Goal: Task Accomplishment & Management: Manage account settings

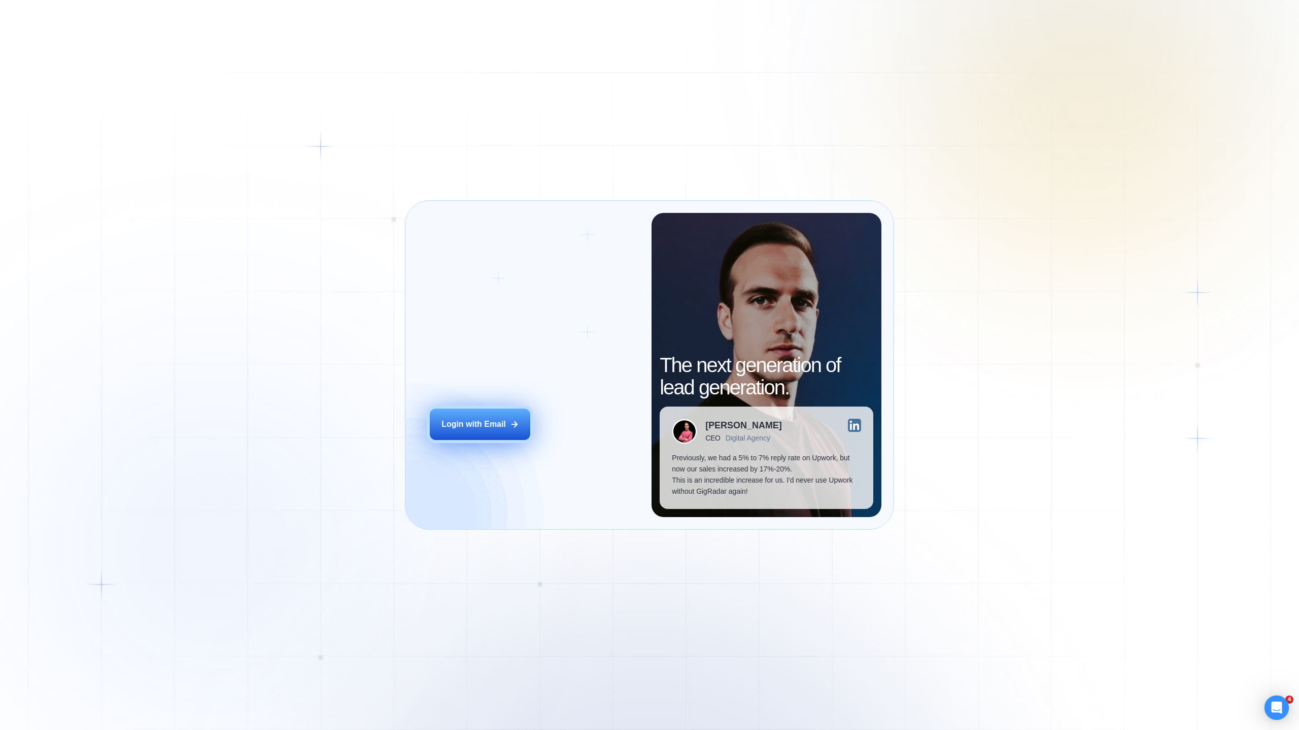
click at [480, 421] on div "Login with Email" at bounding box center [473, 424] width 64 height 11
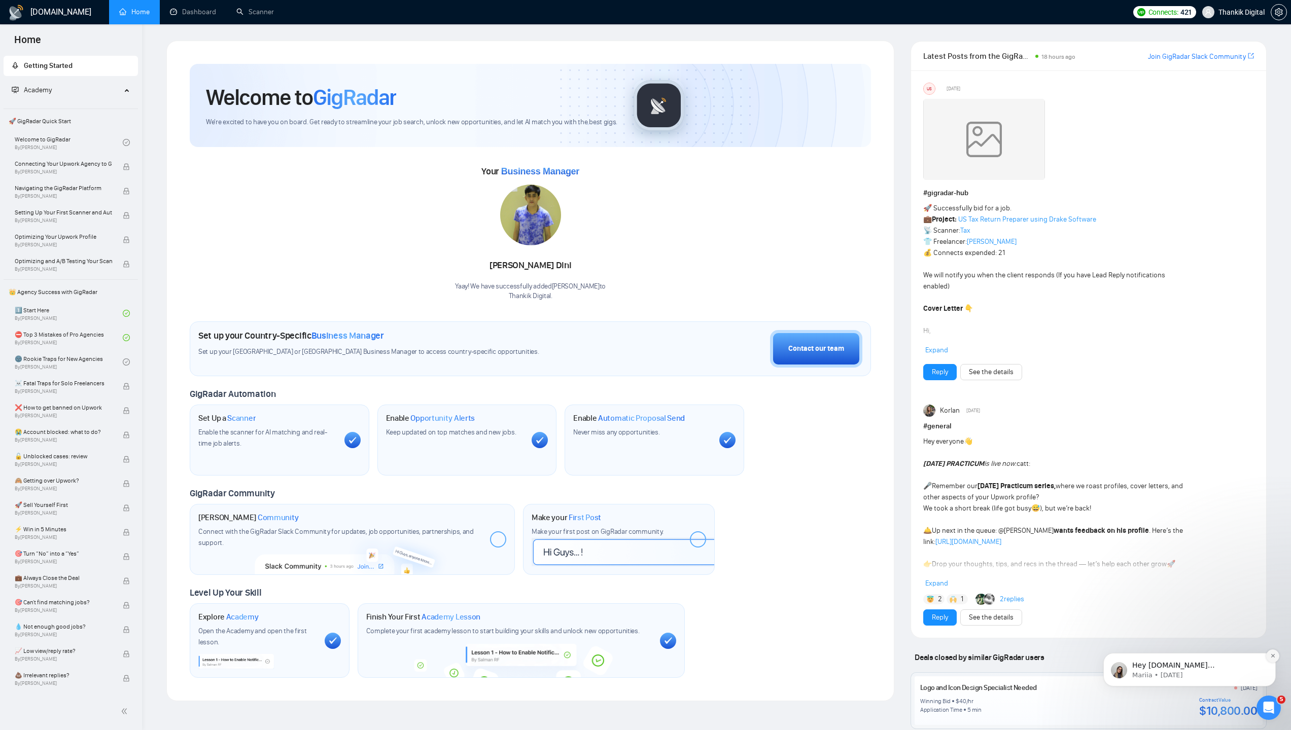
click at [1272, 656] on icon "Dismiss notification" at bounding box center [1273, 656] width 4 height 4
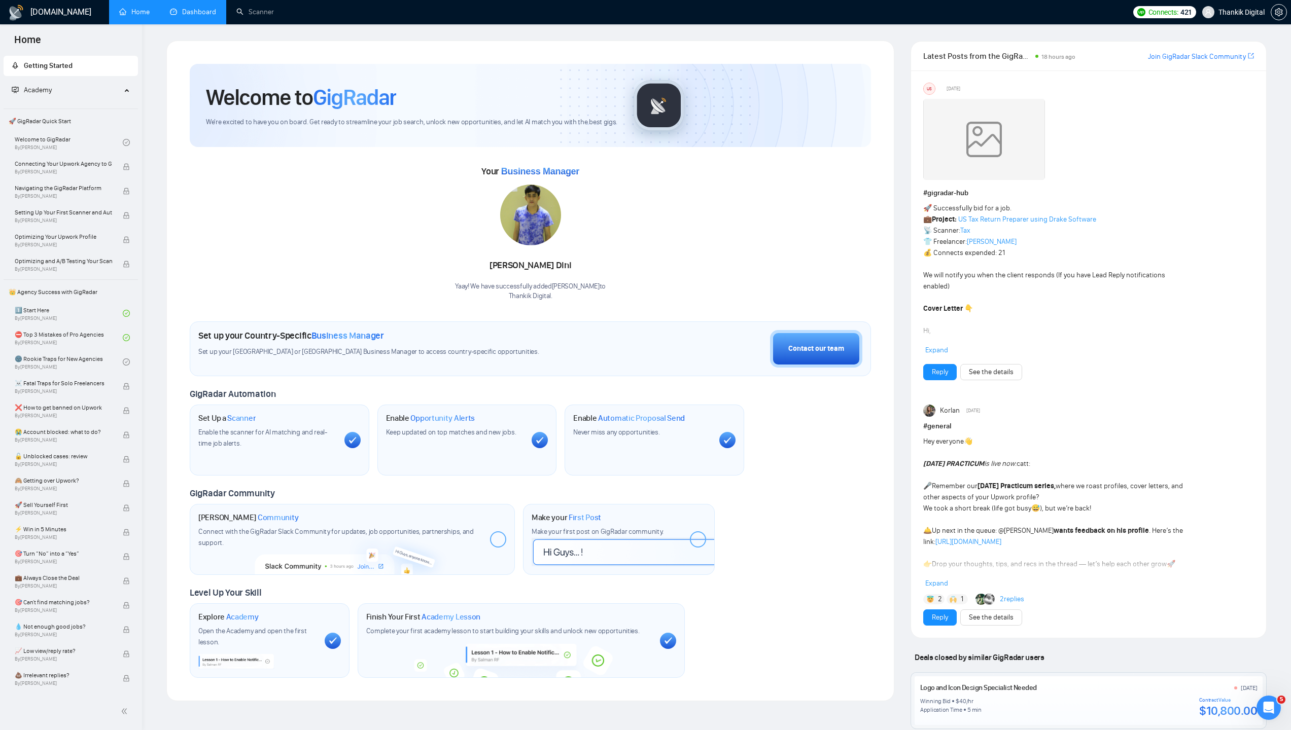
click at [171, 16] on link "Dashboard" at bounding box center [193, 12] width 46 height 9
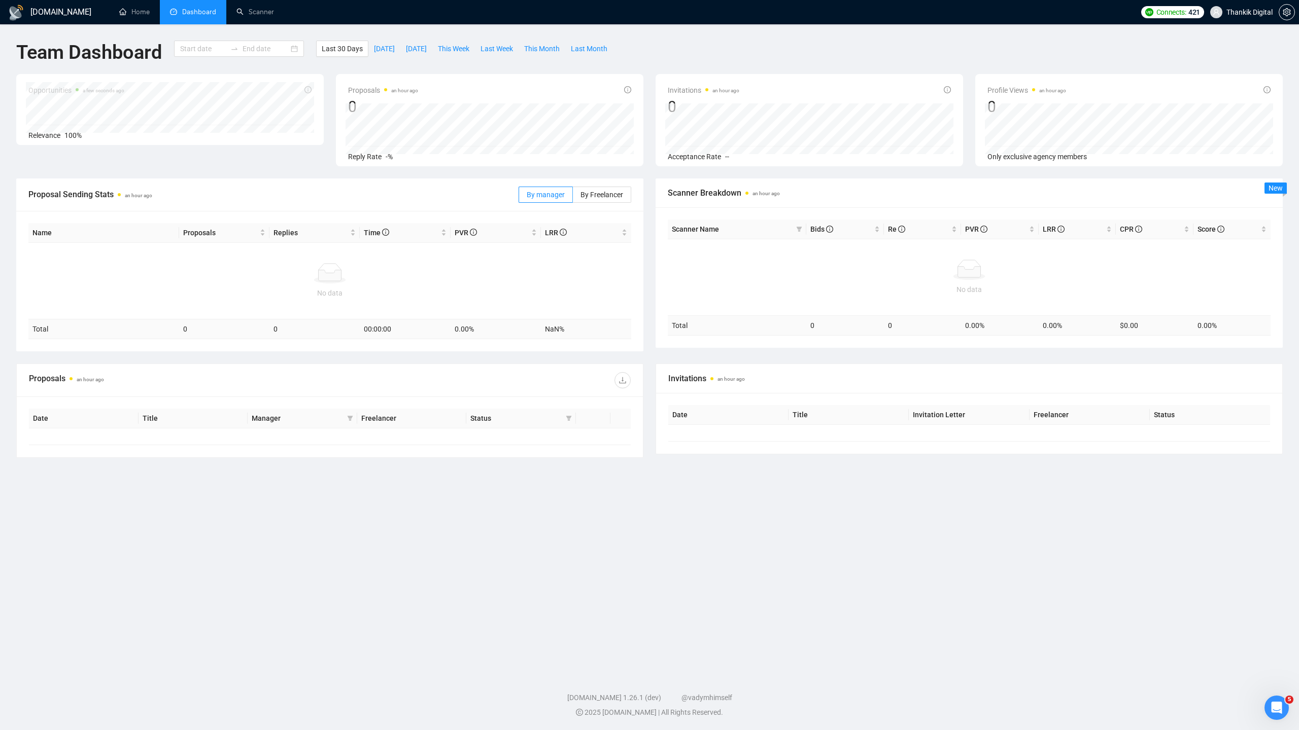
type input "[DATE]"
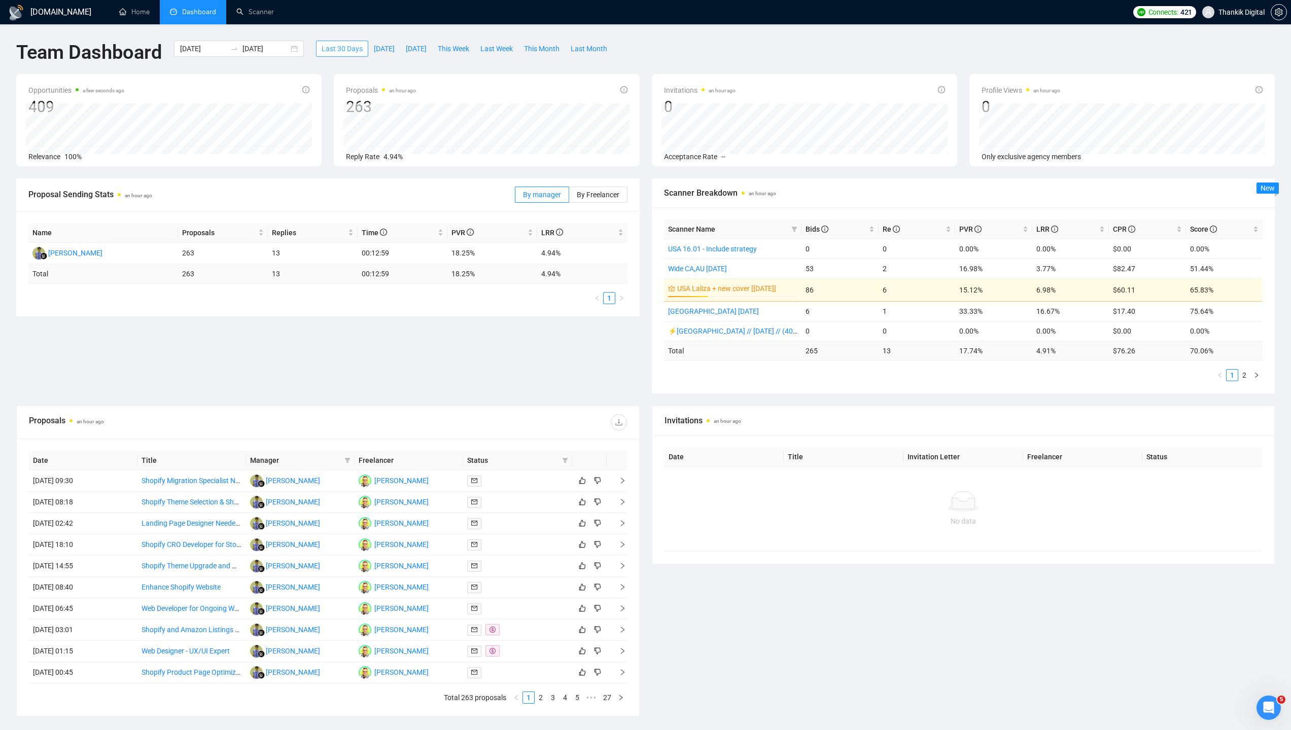
click at [333, 51] on span "Last 30 Days" at bounding box center [342, 48] width 41 height 11
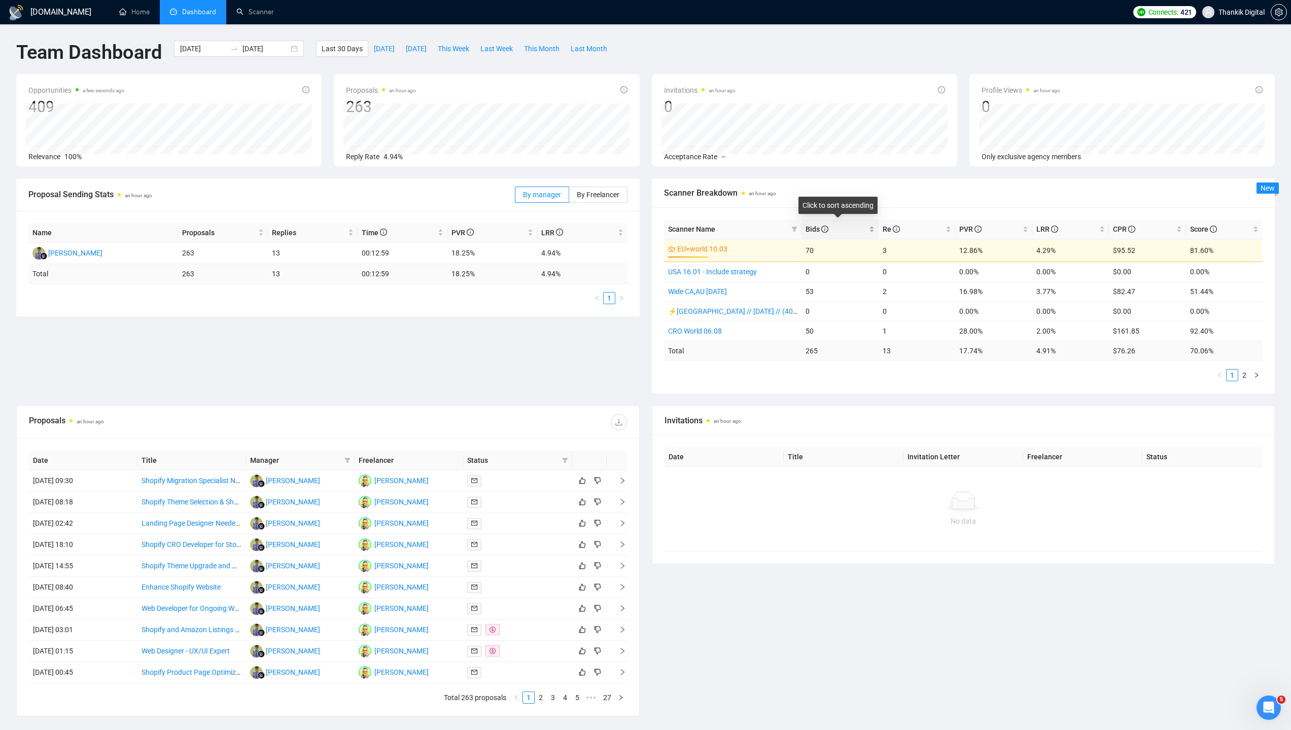
click at [824, 227] on icon "info-circle" at bounding box center [824, 229] width 7 height 7
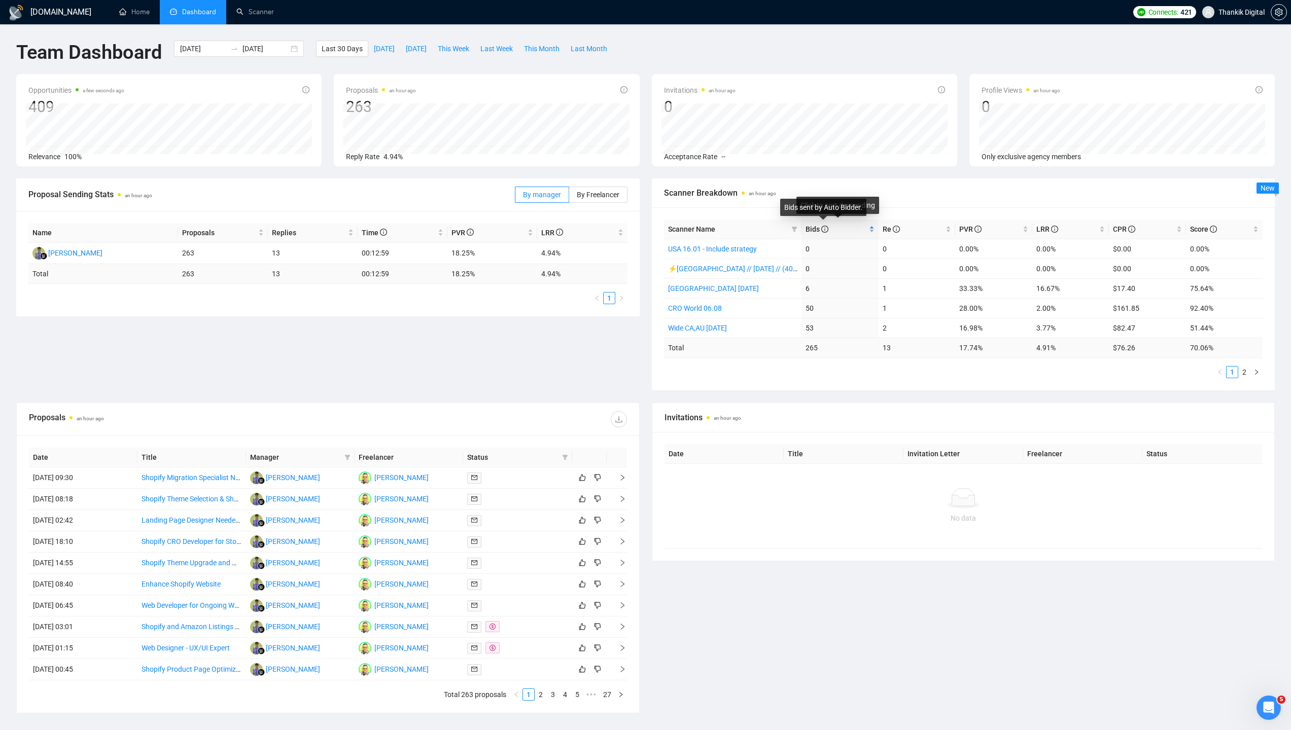
click at [824, 227] on icon "info-circle" at bounding box center [824, 229] width 7 height 7
